Goal: Task Accomplishment & Management: Manage account settings

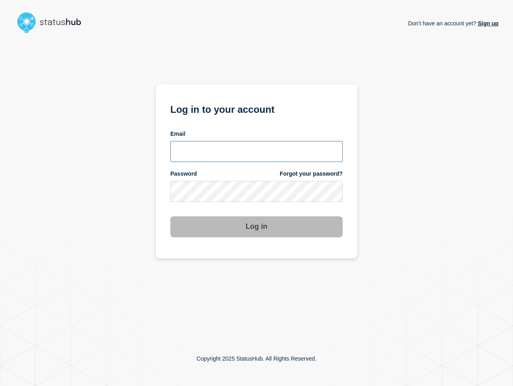
type input "[PERSON_NAME][EMAIL_ADDRESS][PERSON_NAME][DOMAIN_NAME]"
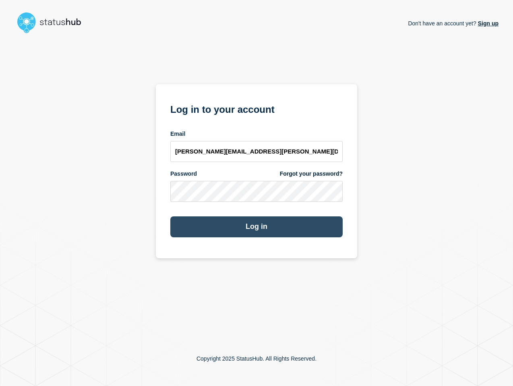
click at [255, 225] on button "Log in" at bounding box center [256, 226] width 172 height 21
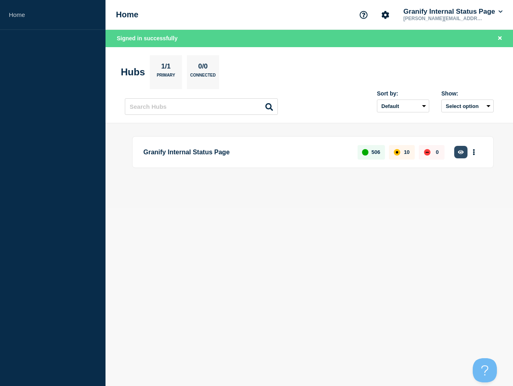
click at [460, 148] on button "button" at bounding box center [461, 152] width 13 height 12
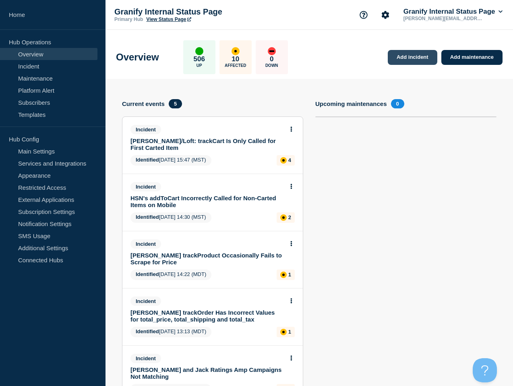
click at [411, 58] on link "Add incident" at bounding box center [413, 57] width 50 height 15
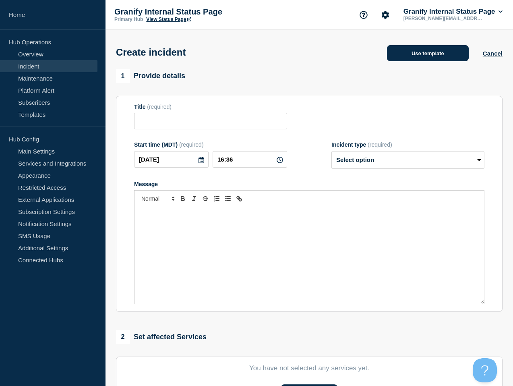
click at [407, 54] on button "Use template" at bounding box center [428, 53] width 82 height 16
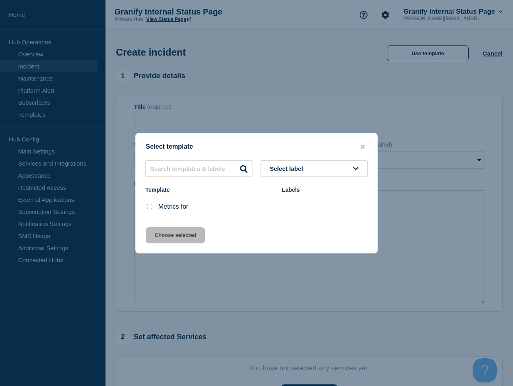
click at [149, 206] on input "Metrics for checkbox" at bounding box center [149, 206] width 5 height 5
checkbox input "true"
click at [179, 240] on button "Choose selected" at bounding box center [175, 235] width 59 height 16
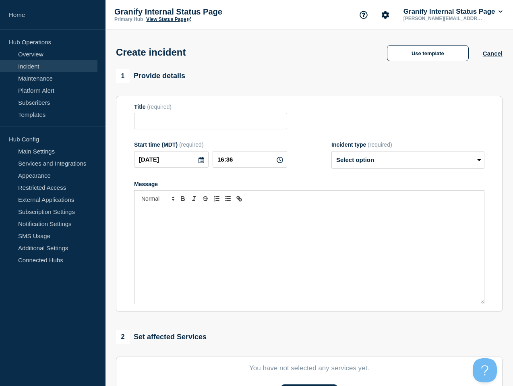
type input "Metrics for"
select select "monitoring"
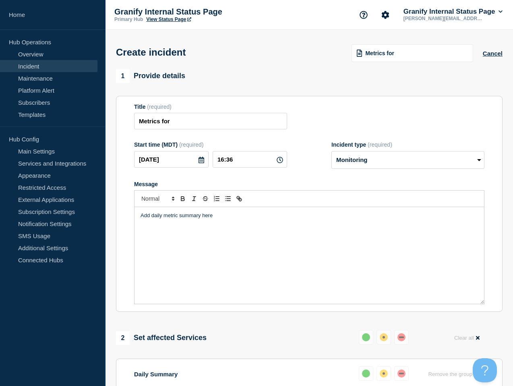
click at [280, 237] on div "Add daily metric summary here" at bounding box center [310, 255] width 350 height 97
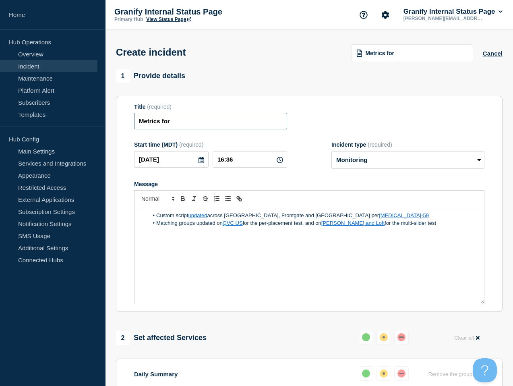
click at [211, 127] on input "Metrics for" at bounding box center [210, 121] width 153 height 17
type input "Metrics for 9/15"
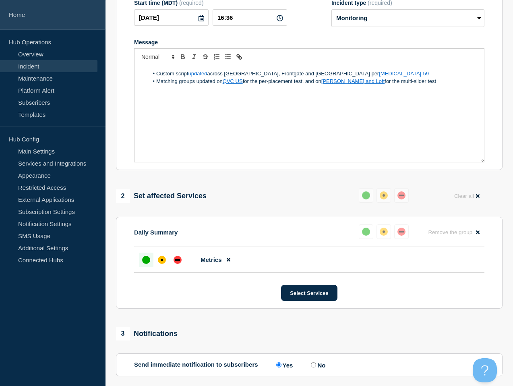
scroll to position [230, 0]
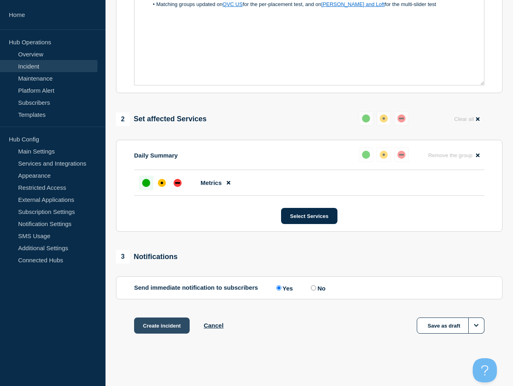
click at [161, 322] on button "Create incident" at bounding box center [162, 326] width 56 height 16
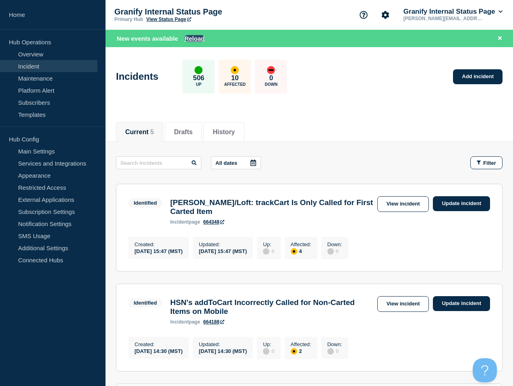
click at [189, 41] on button "Reload" at bounding box center [195, 38] width 20 height 7
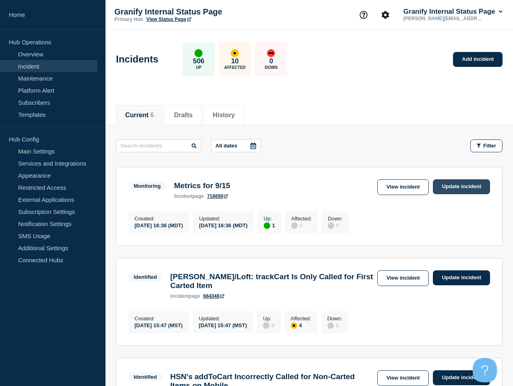
click at [459, 188] on link "Update incident" at bounding box center [461, 186] width 57 height 15
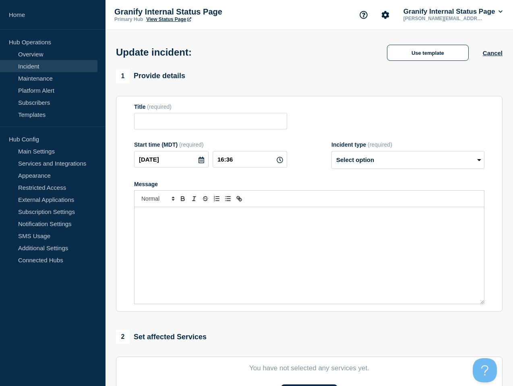
type input "Metrics for 9/15"
click at [409, 166] on select "Select option Investigating Identified Monitoring Resolved" at bounding box center [408, 160] width 153 height 18
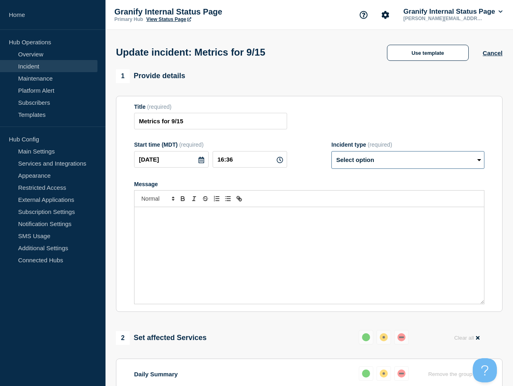
select select "resolved"
click at [332, 156] on select "Select option Investigating Identified Monitoring Resolved" at bounding box center [408, 160] width 153 height 18
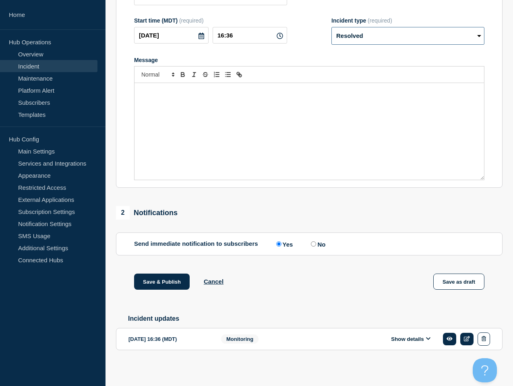
scroll to position [135, 0]
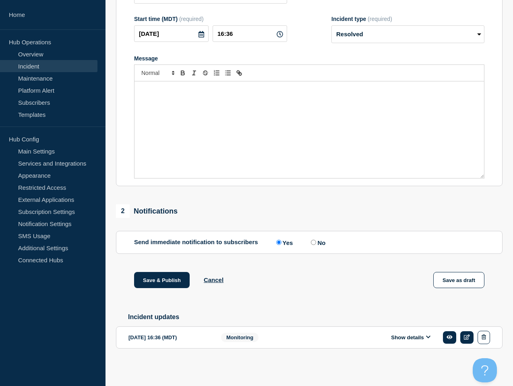
drag, startPoint x: 315, startPoint y: 239, endPoint x: 295, endPoint y: 246, distance: 20.9
click at [315, 239] on label "No" at bounding box center [317, 243] width 17 height 8
click at [315, 240] on input "No" at bounding box center [313, 242] width 5 height 5
radio input "true"
radio input "false"
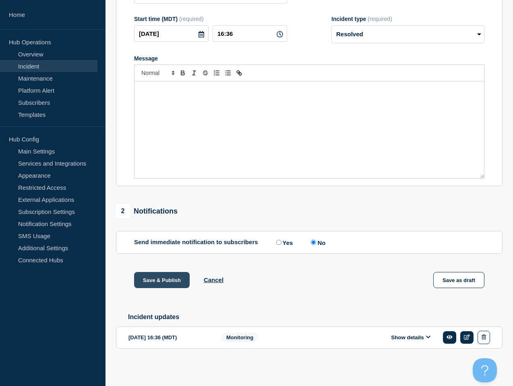
click at [170, 272] on button "Save & Publish" at bounding box center [162, 280] width 56 height 16
